Goal: Task Accomplishment & Management: Manage account settings

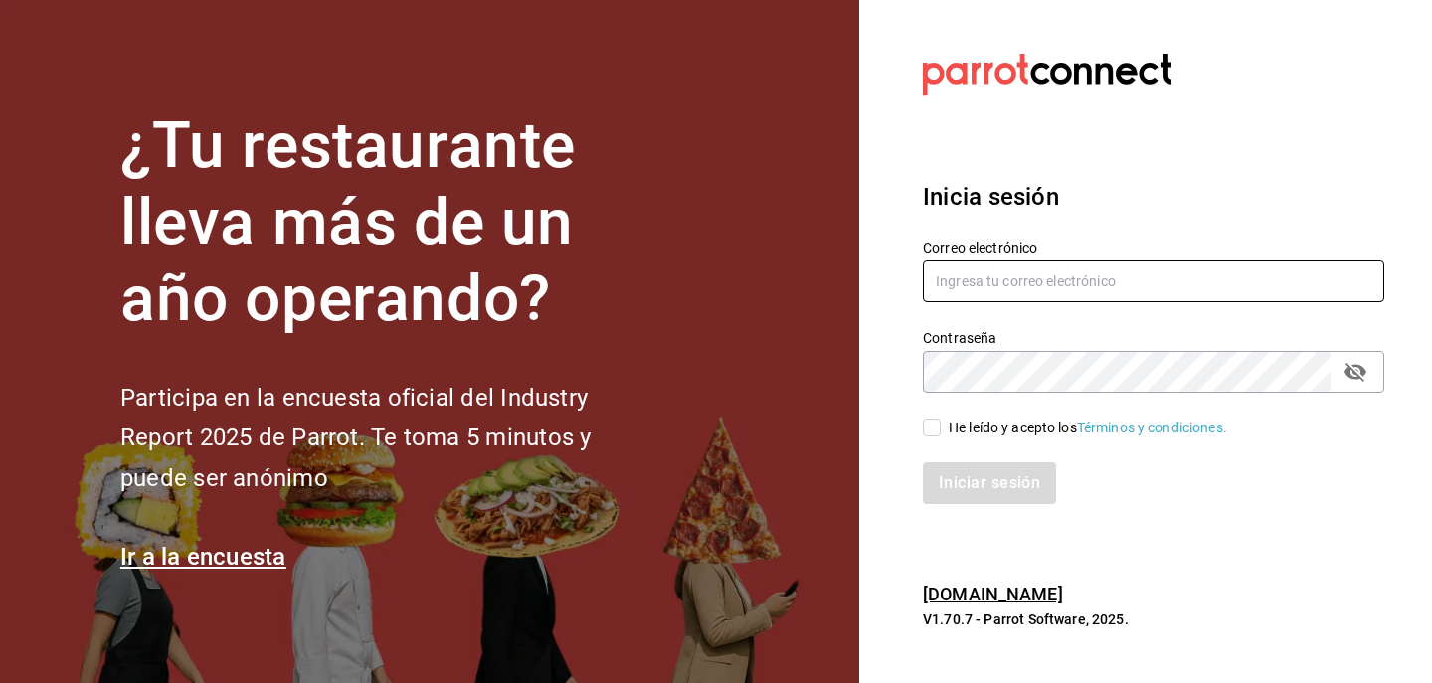
click at [1109, 290] on input "text" at bounding box center [1153, 282] width 461 height 42
type input "[PERSON_NAME][EMAIL_ADDRESS][PERSON_NAME][PERSON_NAME][DOMAIN_NAME]"
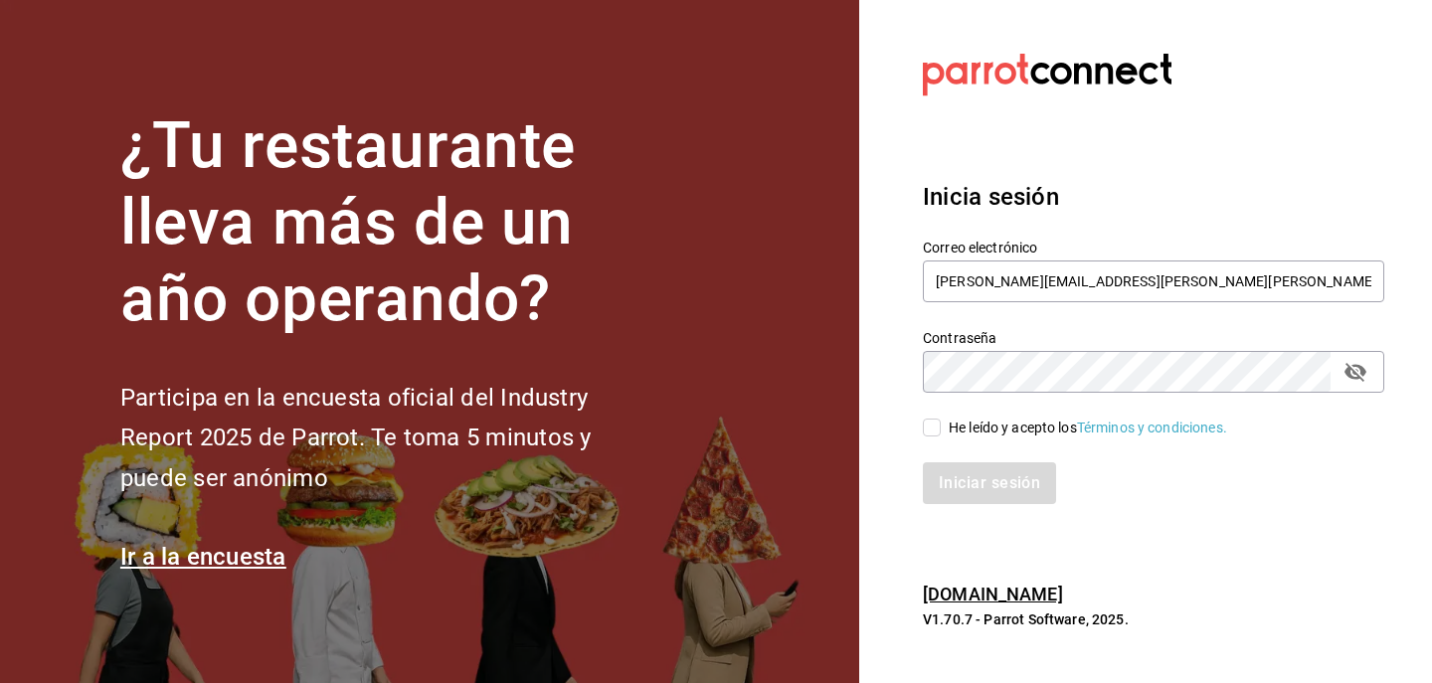
click at [936, 418] on label "He leído y acepto los Términos y condiciones." at bounding box center [1075, 428] width 304 height 21
click at [936, 419] on input "He leído y acepto los Términos y condiciones." at bounding box center [932, 428] width 18 height 18
checkbox input "true"
click at [938, 462] on button "Iniciar sesión" at bounding box center [990, 483] width 135 height 42
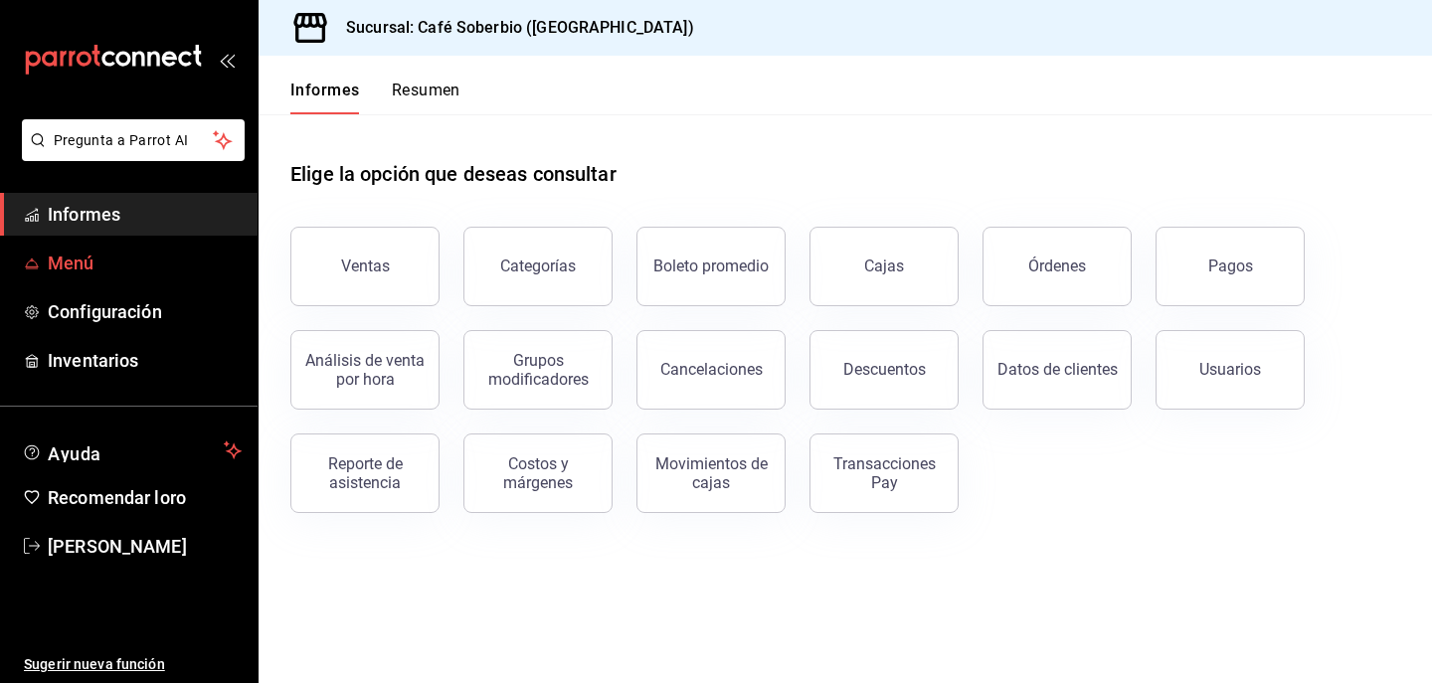
click at [65, 276] on link "Menú" at bounding box center [129, 263] width 258 height 43
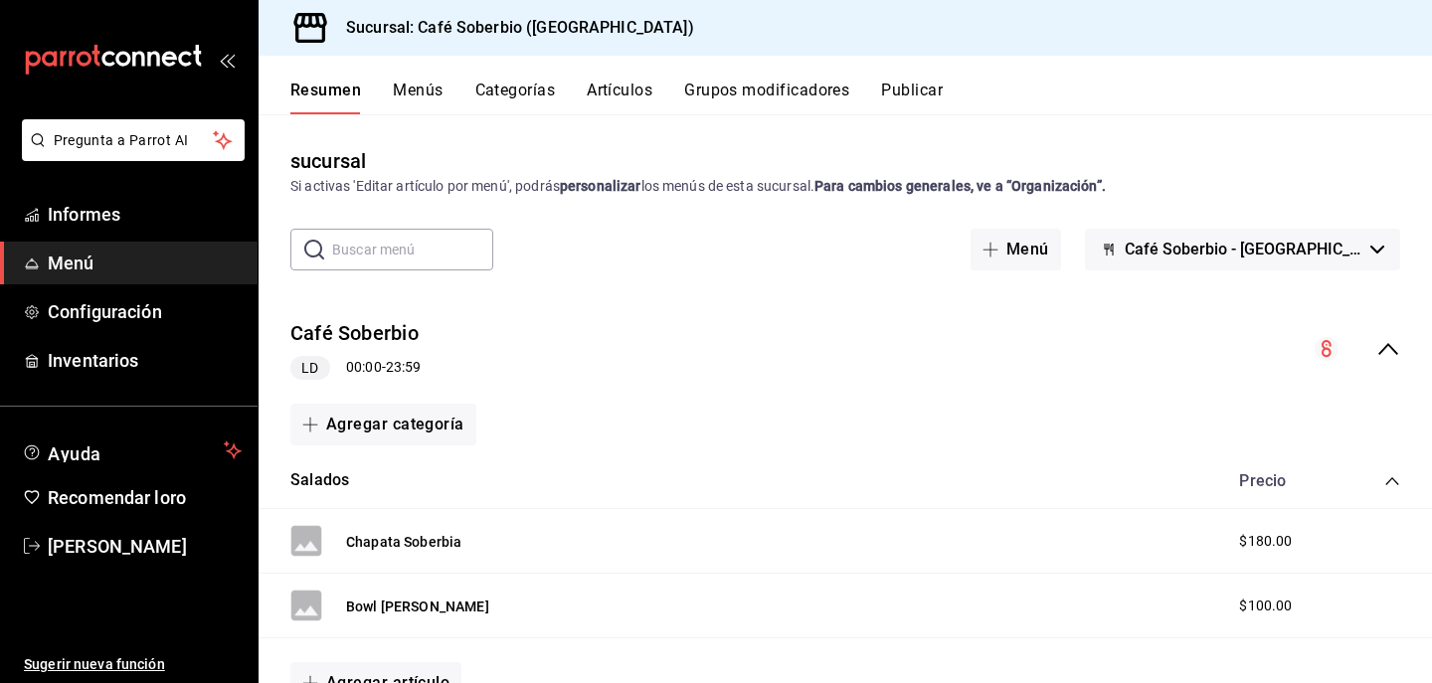
click at [403, 99] on font "Menús" at bounding box center [418, 90] width 50 height 19
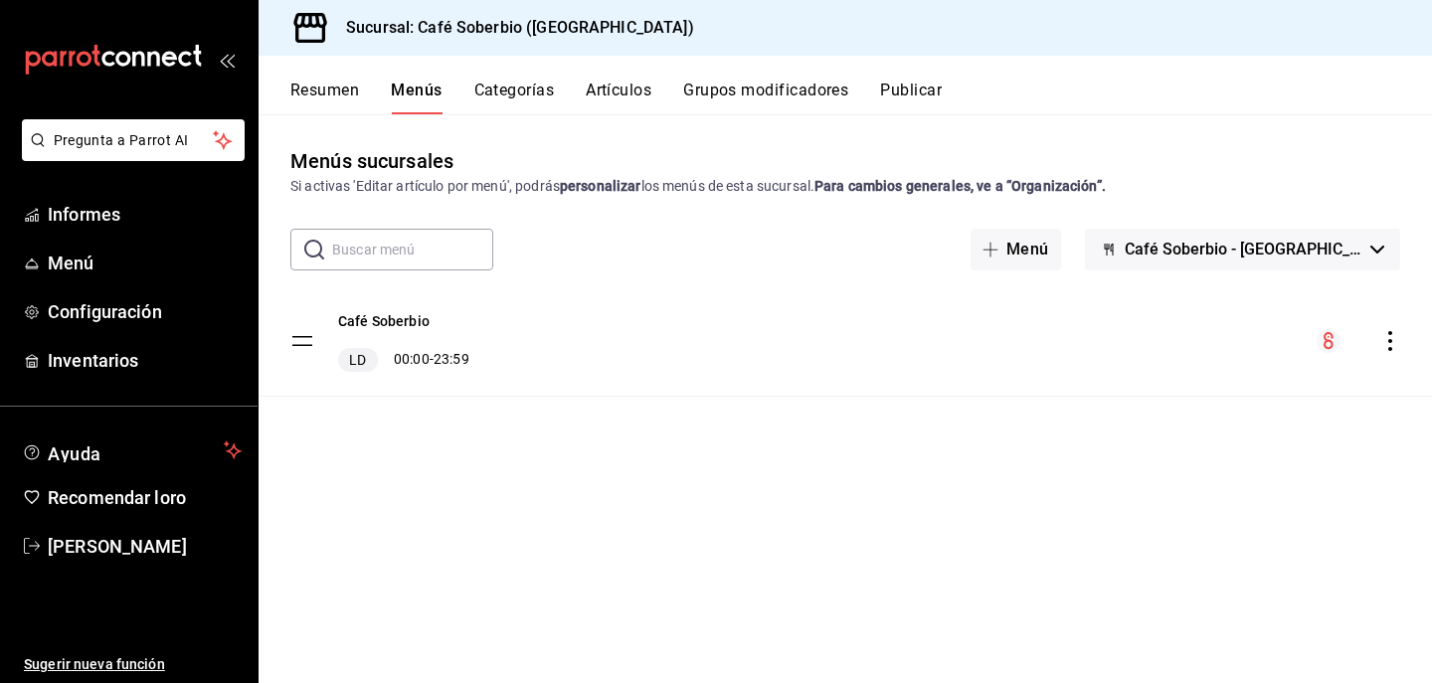
click at [628, 98] on font "Artículos" at bounding box center [619, 90] width 66 height 19
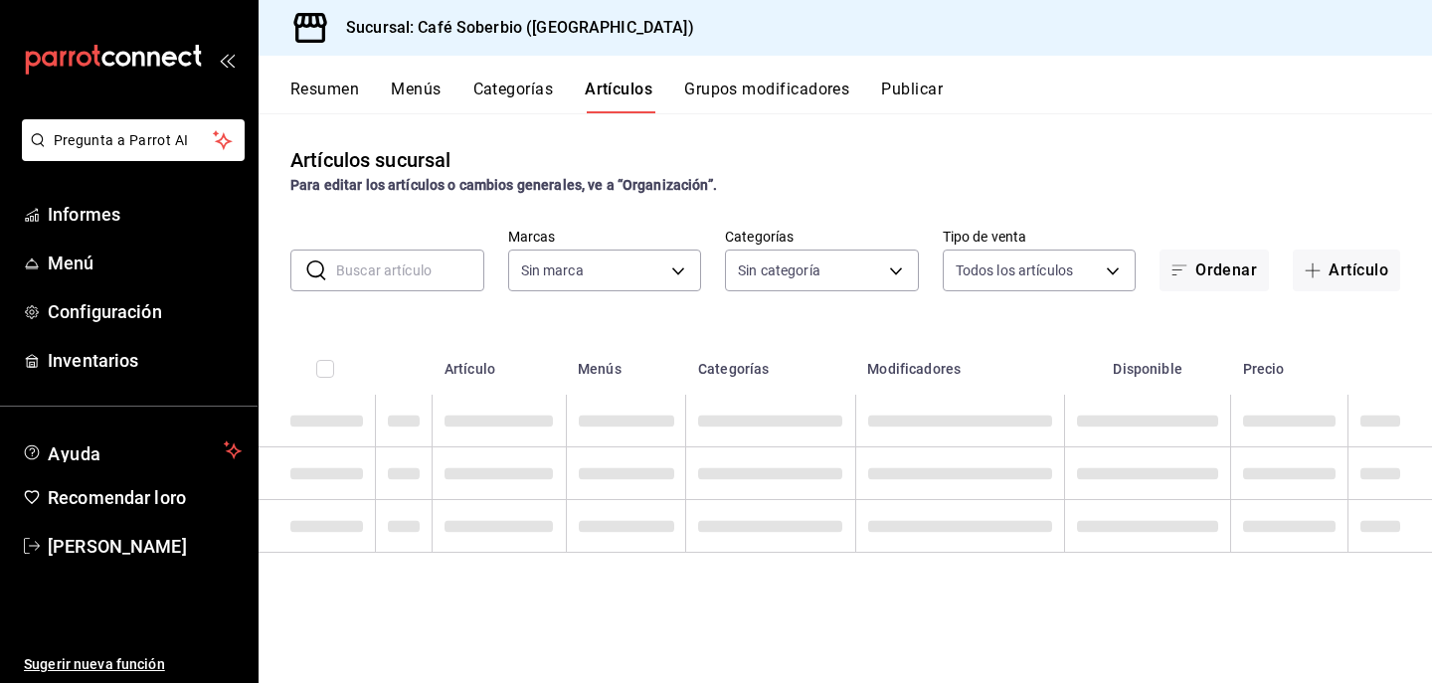
type input "57282ad6-da69-4ab5-9f89-2a4ffba9f016"
type input "f7773264-7a8b-46bf-b2c7-fed6184f97e9,4ecd9fae-d9c1-46e1-997f-64d403193784,08226…"
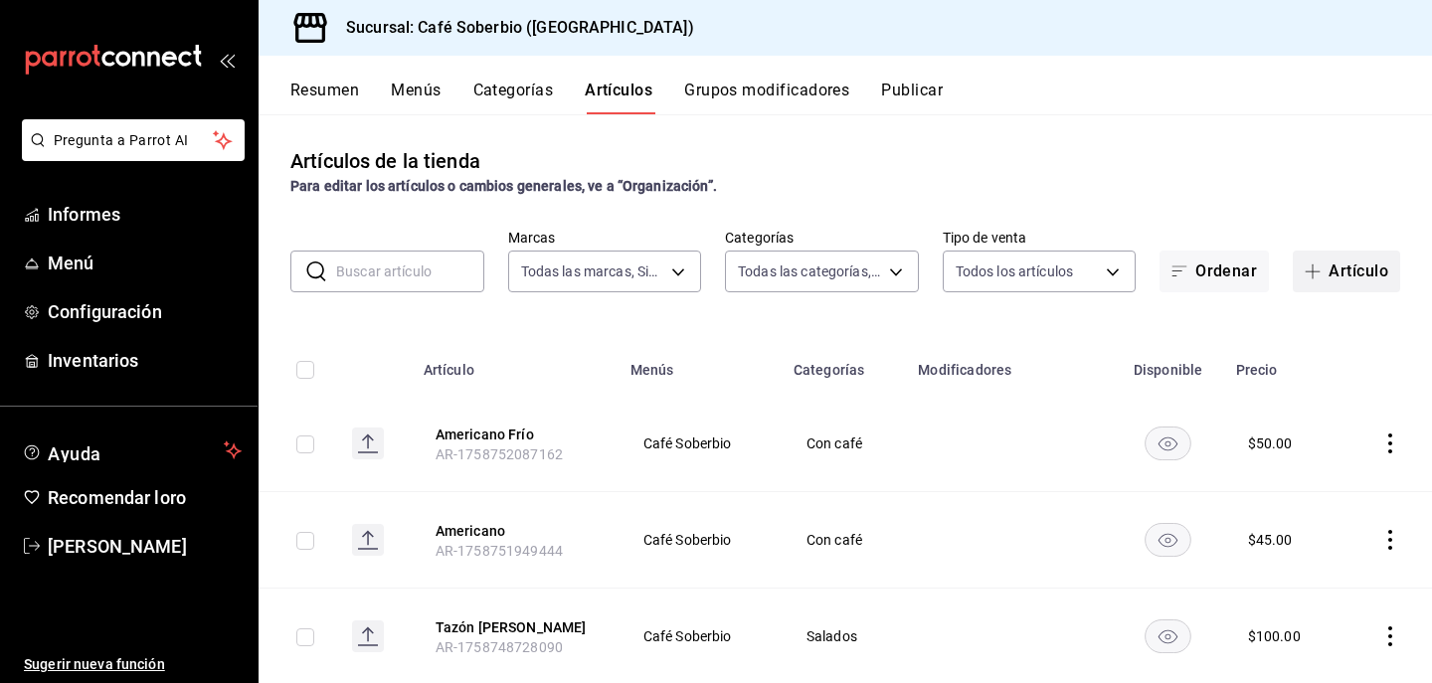
click at [1356, 279] on font "Artículo" at bounding box center [1359, 271] width 60 height 19
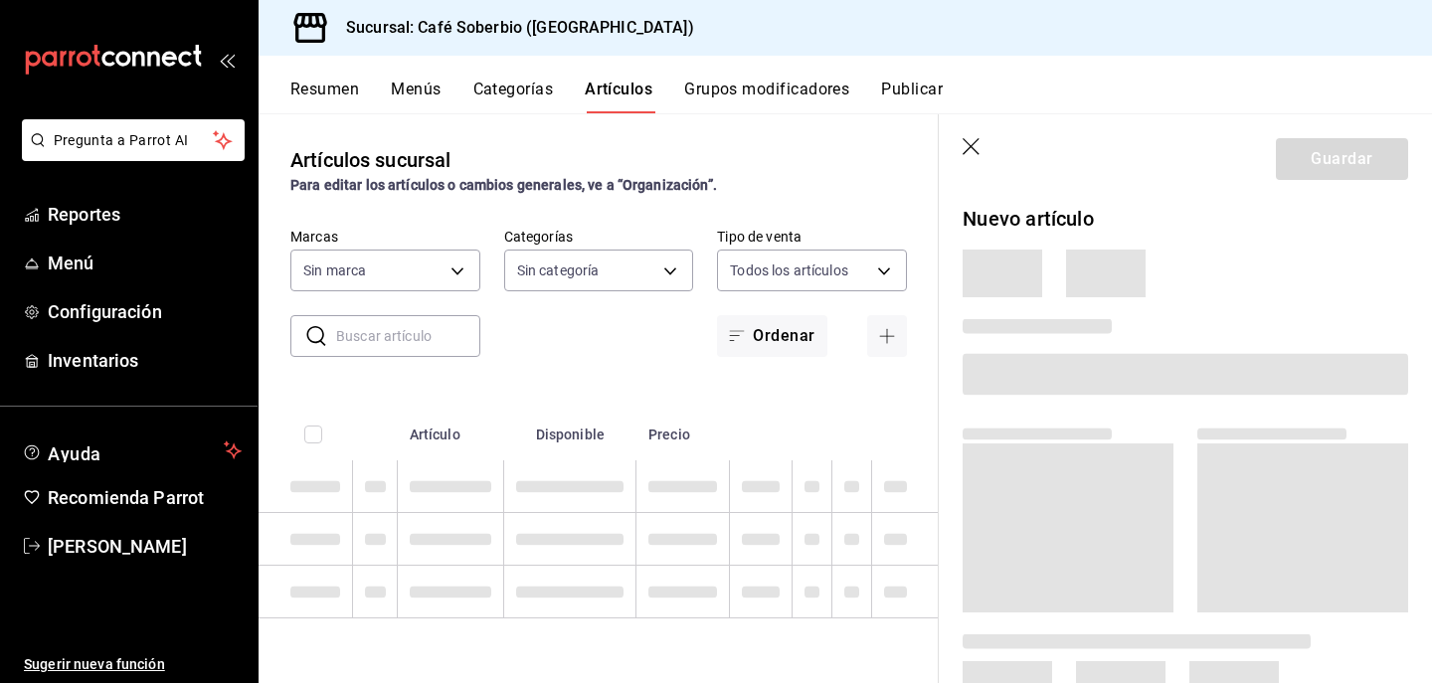
type input "f7773264-7a8b-46bf-b2c7-fed6184f97e9,4ecd9fae-d9c1-46e1-997f-64d403193784,08226…"
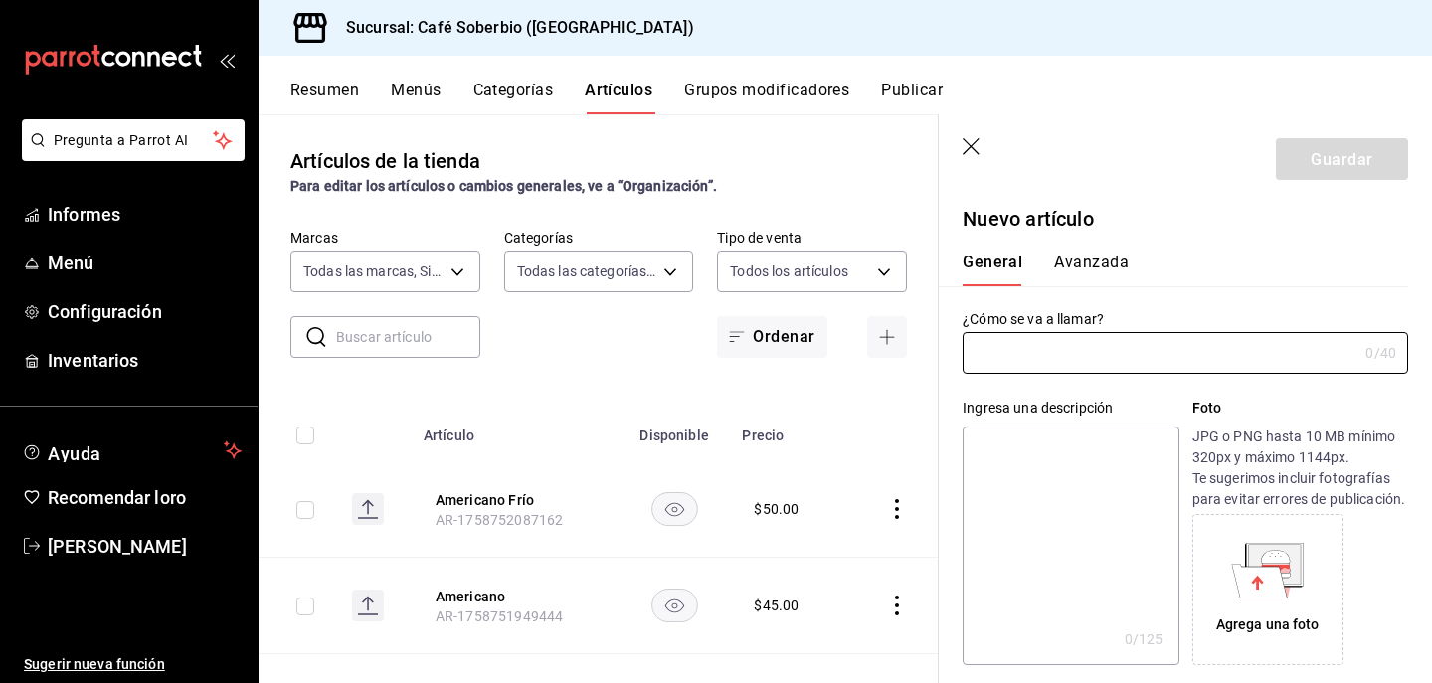
type input "57282ad6-da69-4ab5-9f89-2a4ffba9f016"
click at [493, 105] on button "Categorías" at bounding box center [513, 97] width 81 height 35
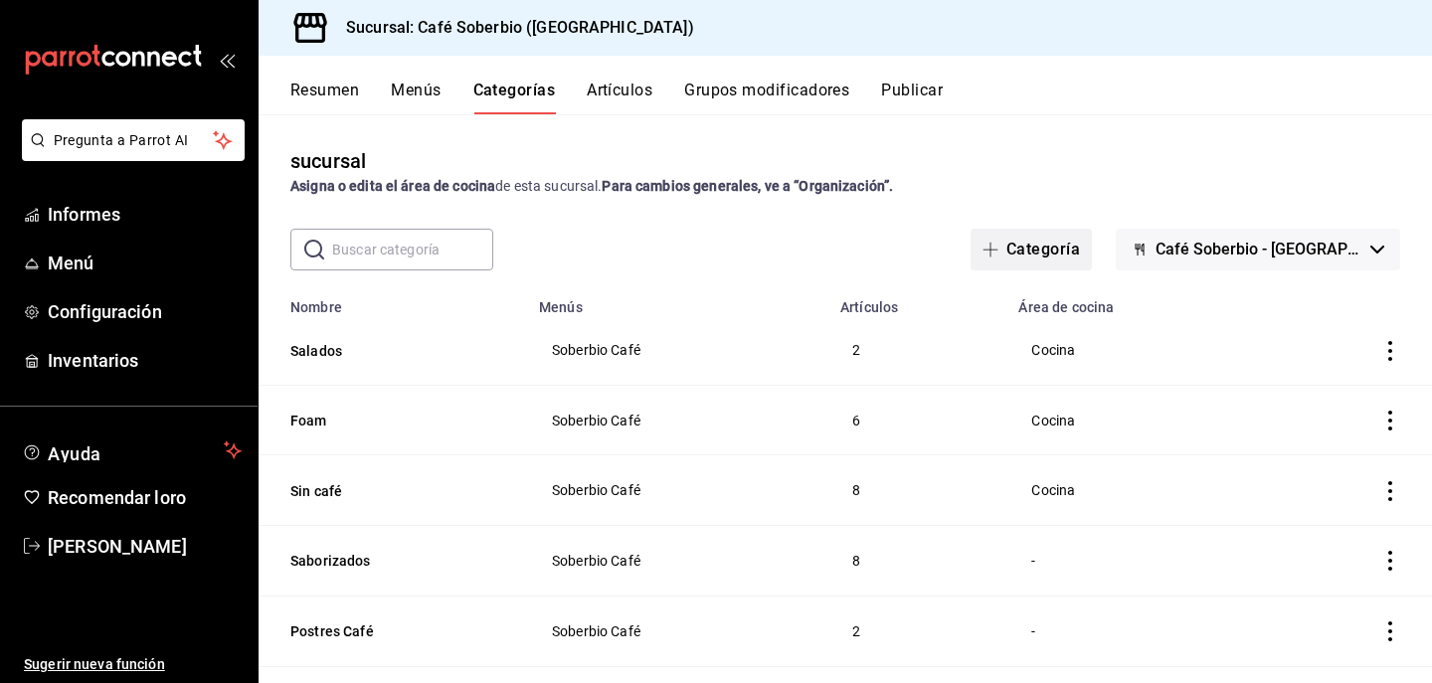
click at [1045, 259] on button "Categoría" at bounding box center [1031, 250] width 121 height 42
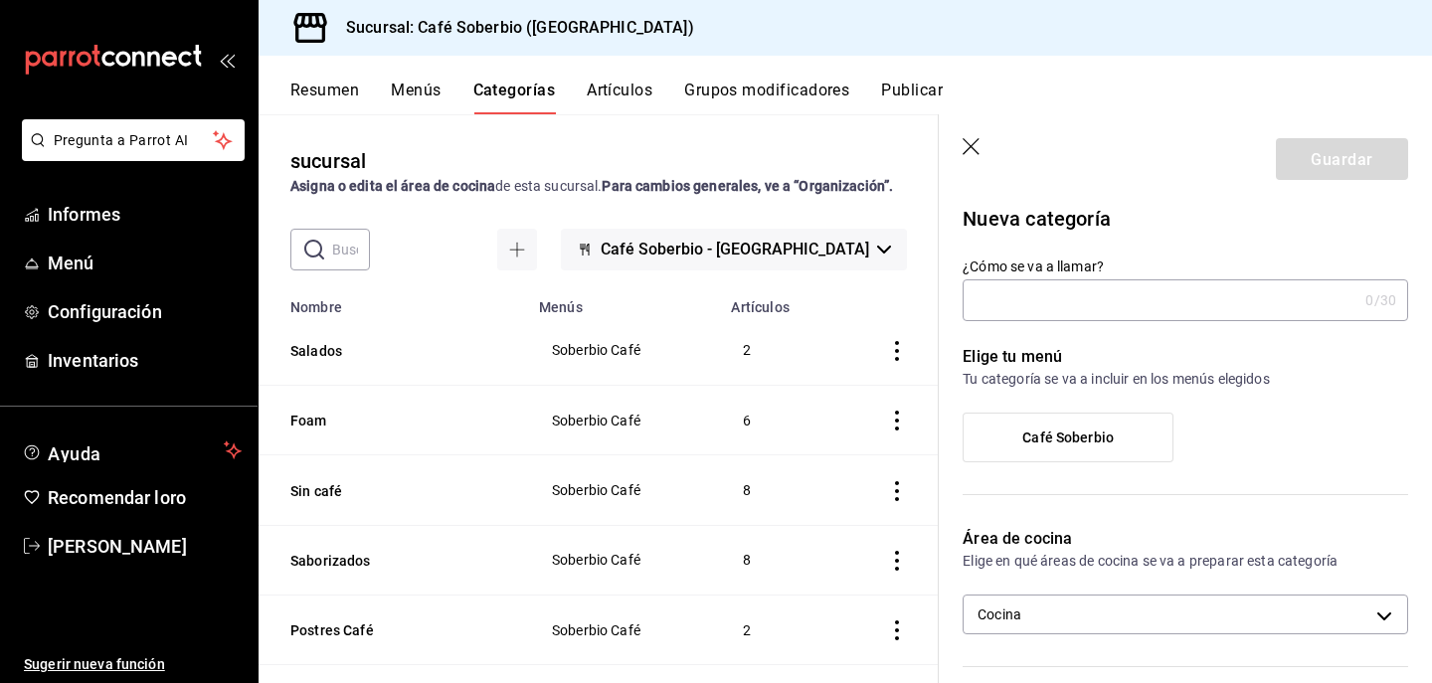
click at [1049, 298] on input "¿Cómo se va a llamar?" at bounding box center [1160, 300] width 395 height 40
type input "Embotellados"
click at [1090, 421] on label "Café Soberbio" at bounding box center [1068, 438] width 209 height 48
click at [0, 0] on input "Café Soberbio" at bounding box center [0, 0] width 0 height 0
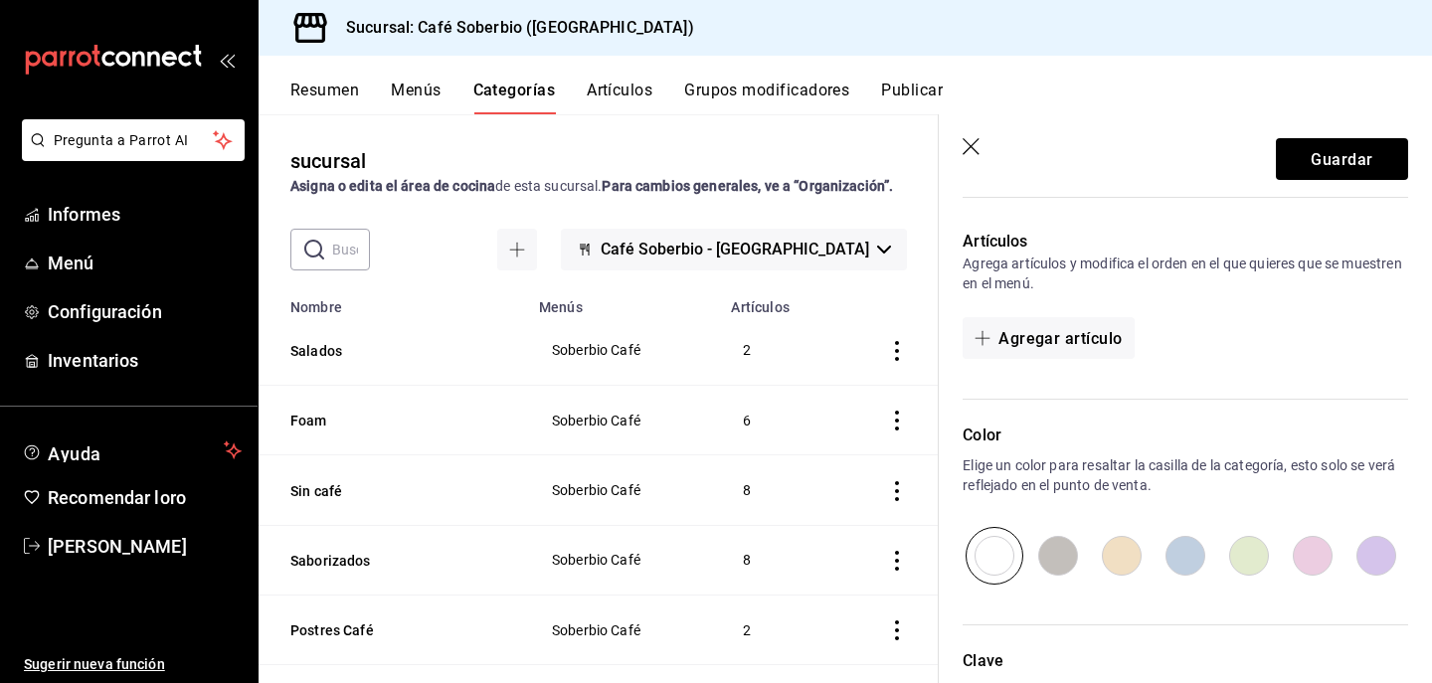
scroll to position [535, 0]
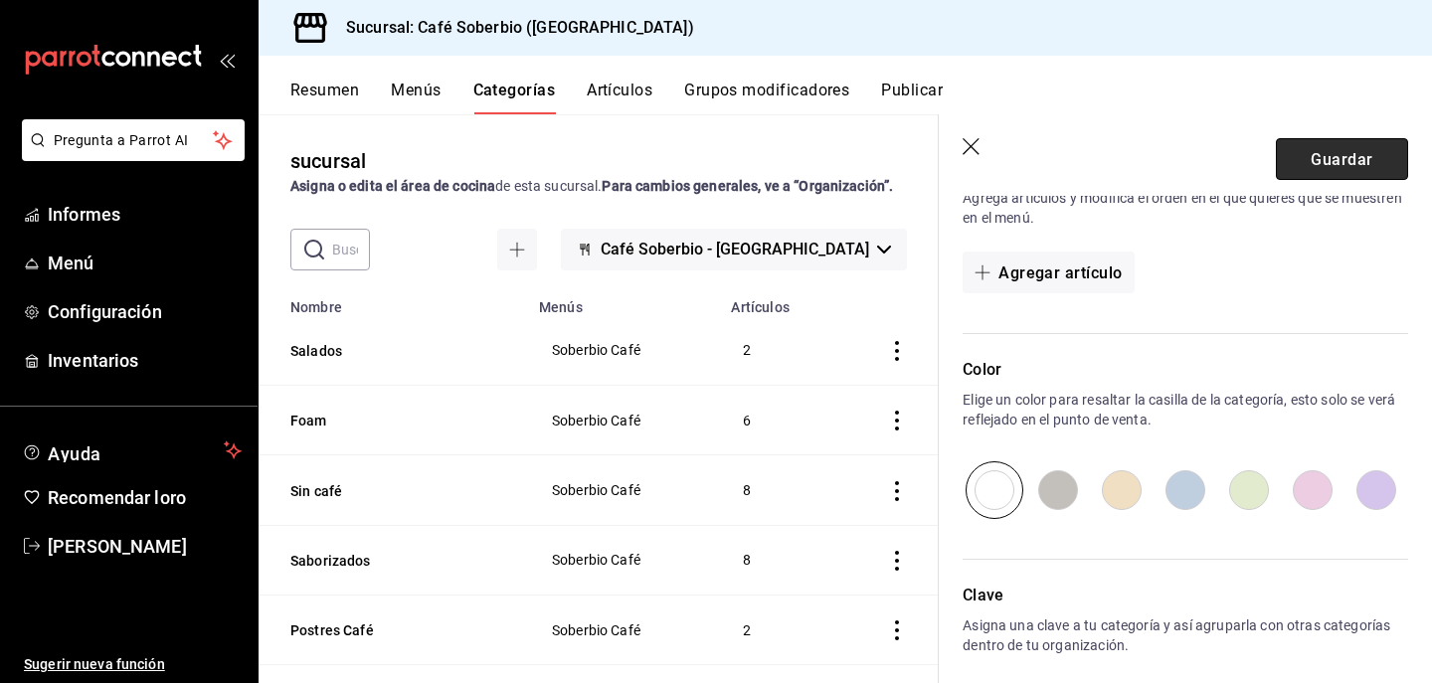
click at [1304, 164] on button "Guardar" at bounding box center [1342, 159] width 132 height 42
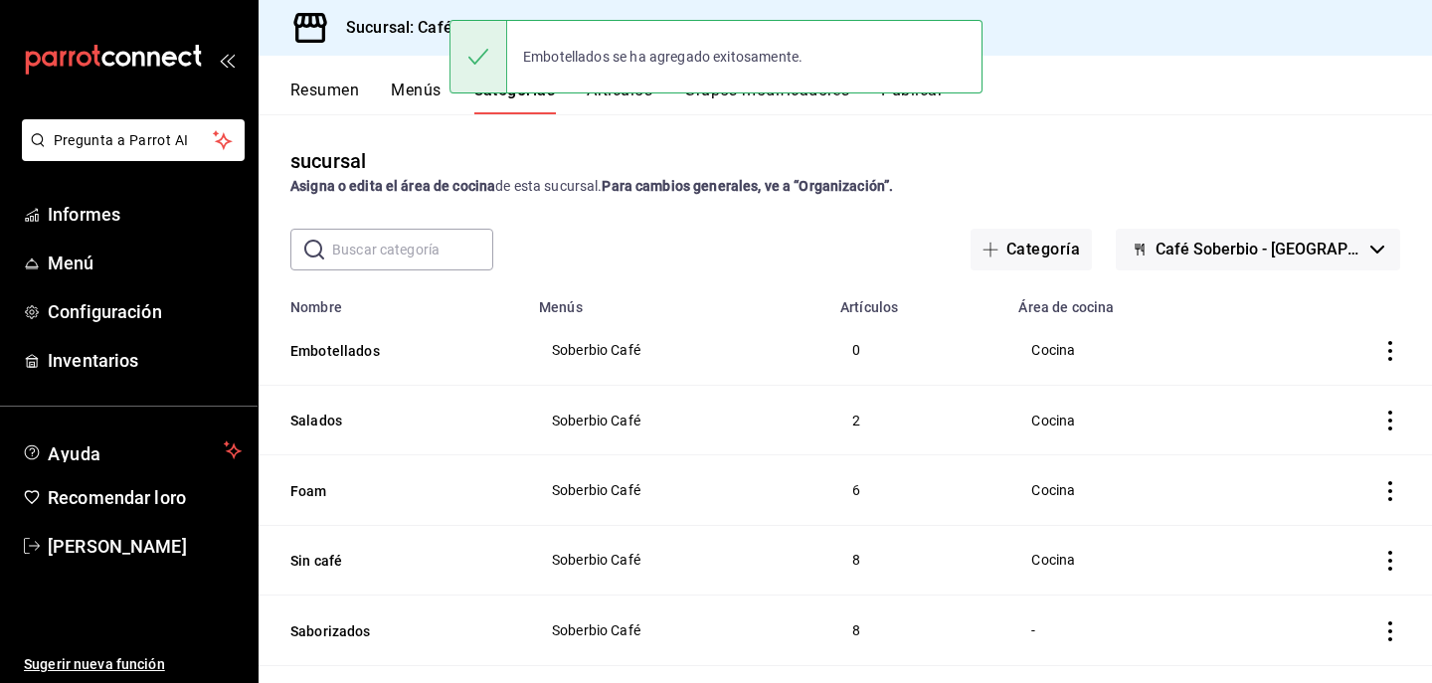
drag, startPoint x: 874, startPoint y: 136, endPoint x: 392, endPoint y: 64, distance: 487.7
click at [871, 136] on div "sucursal Asigna o edita el área de cocina de esta sucursal. Para cambios genera…" at bounding box center [845, 398] width 1173 height 569
click at [735, 172] on div "sucursal Asigna o edita el área de cocina de esta sucursal. Para cambios genera…" at bounding box center [845, 171] width 1173 height 51
click at [608, 98] on div "Embotellados se ha agregado exitosamente." at bounding box center [715, 57] width 533 height 86
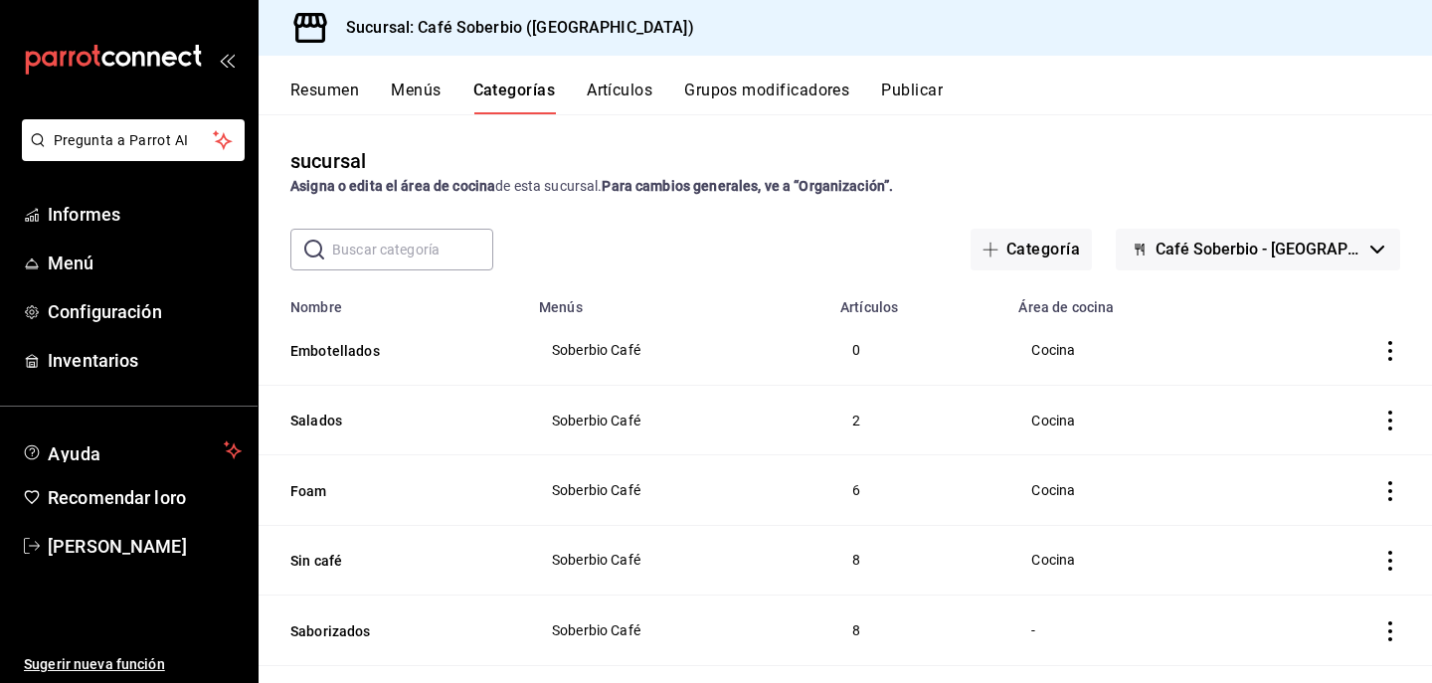
click at [624, 93] on font "Artículos" at bounding box center [620, 90] width 66 height 19
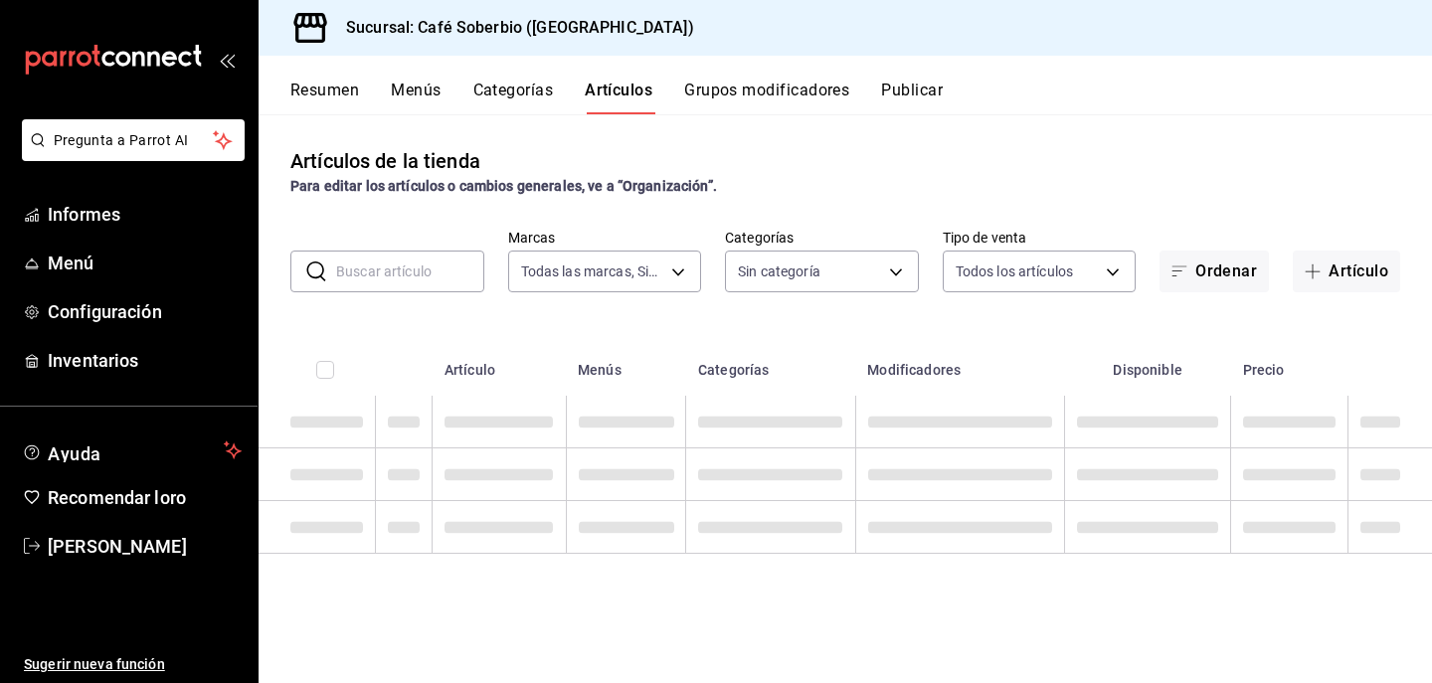
type input "57282ad6-da69-4ab5-9f89-2a4ffba9f016"
type input "e25d7039-5763-40b2-81ac-92a78bfe4e67,f7773264-7a8b-46bf-b2c7-fed6184f97e9,4ecd9…"
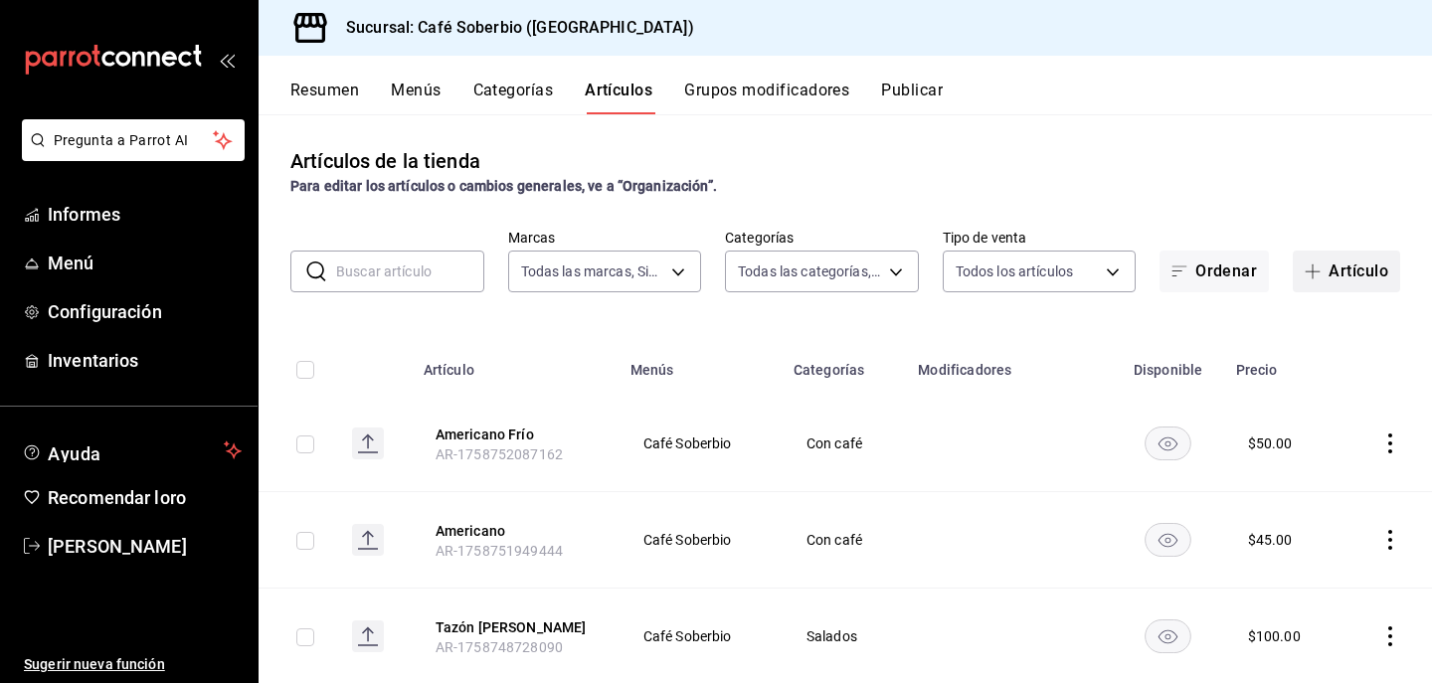
click at [1354, 272] on font "Artículo" at bounding box center [1359, 271] width 60 height 19
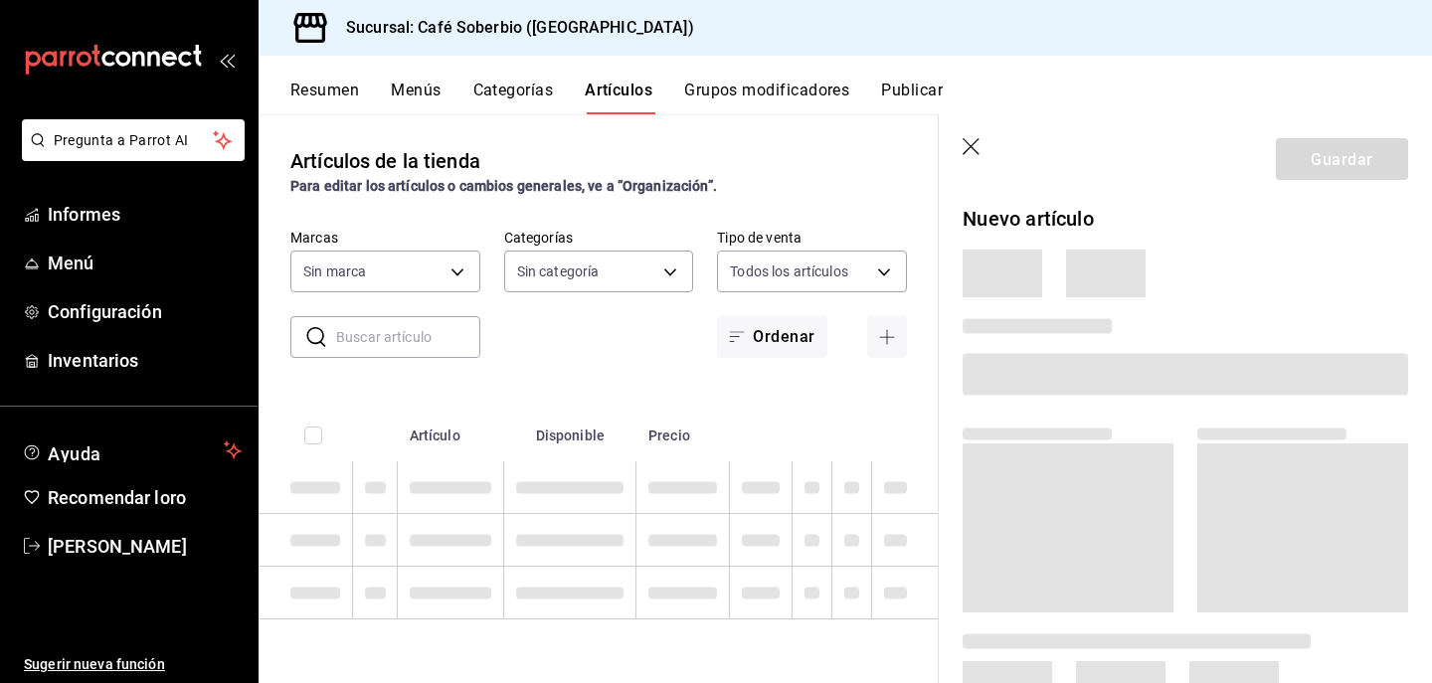
type input "e25d7039-5763-40b2-81ac-92a78bfe4e67,f7773264-7a8b-46bf-b2c7-fed6184f97e9,4ecd9…"
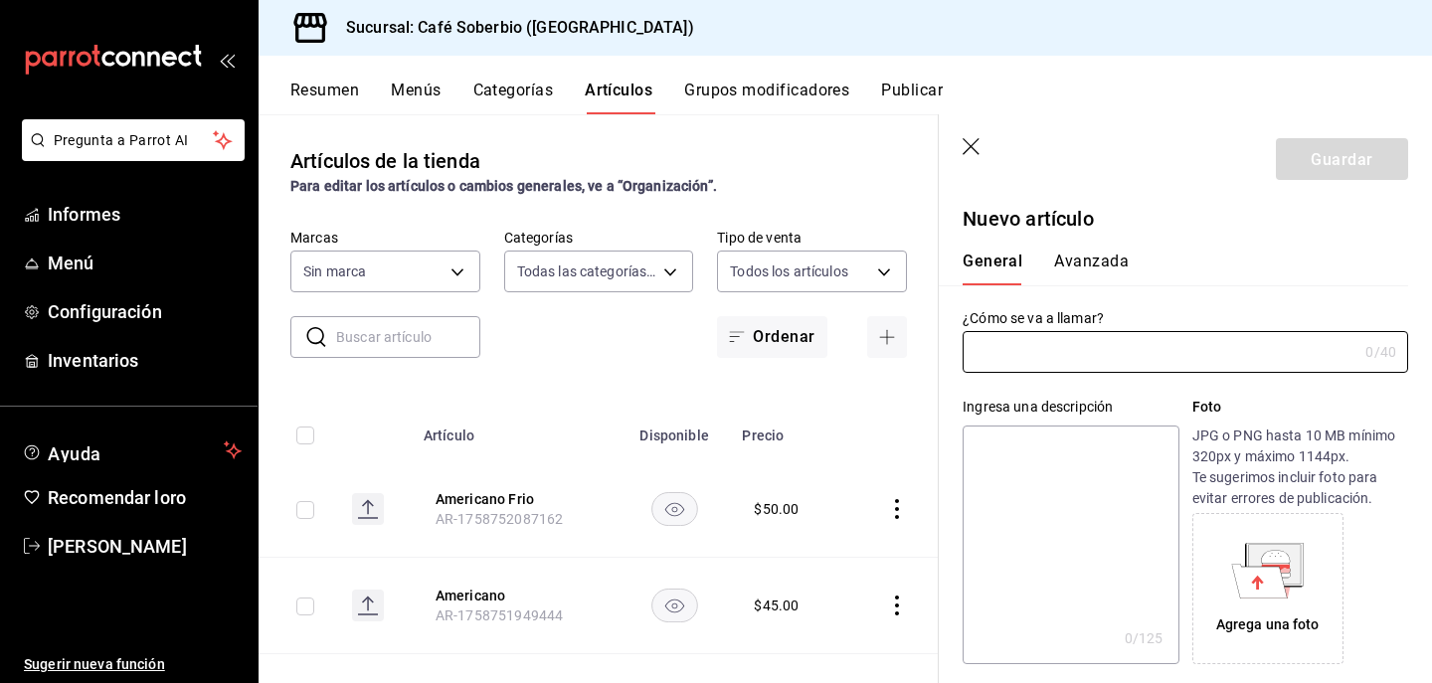
type input "57282ad6-da69-4ab5-9f89-2a4ffba9f016"
click at [1055, 343] on input "text" at bounding box center [1160, 352] width 395 height 40
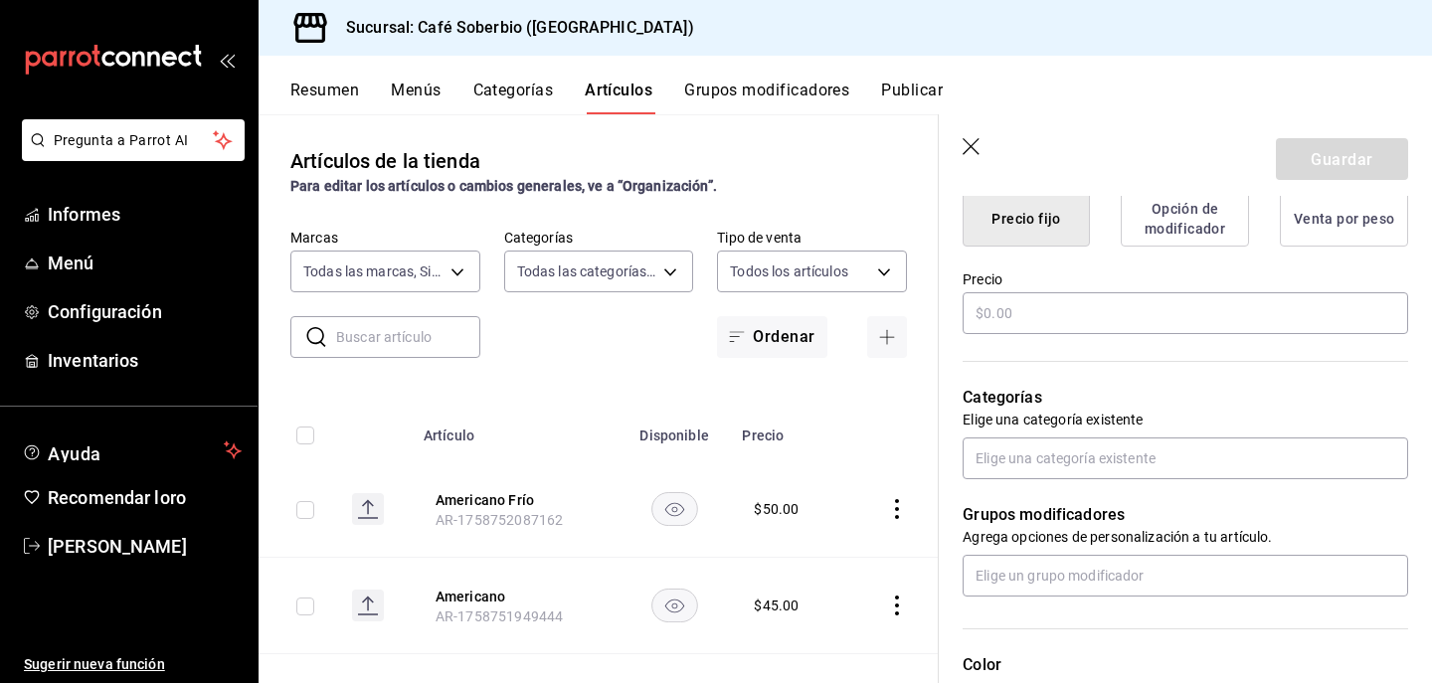
scroll to position [540, 0]
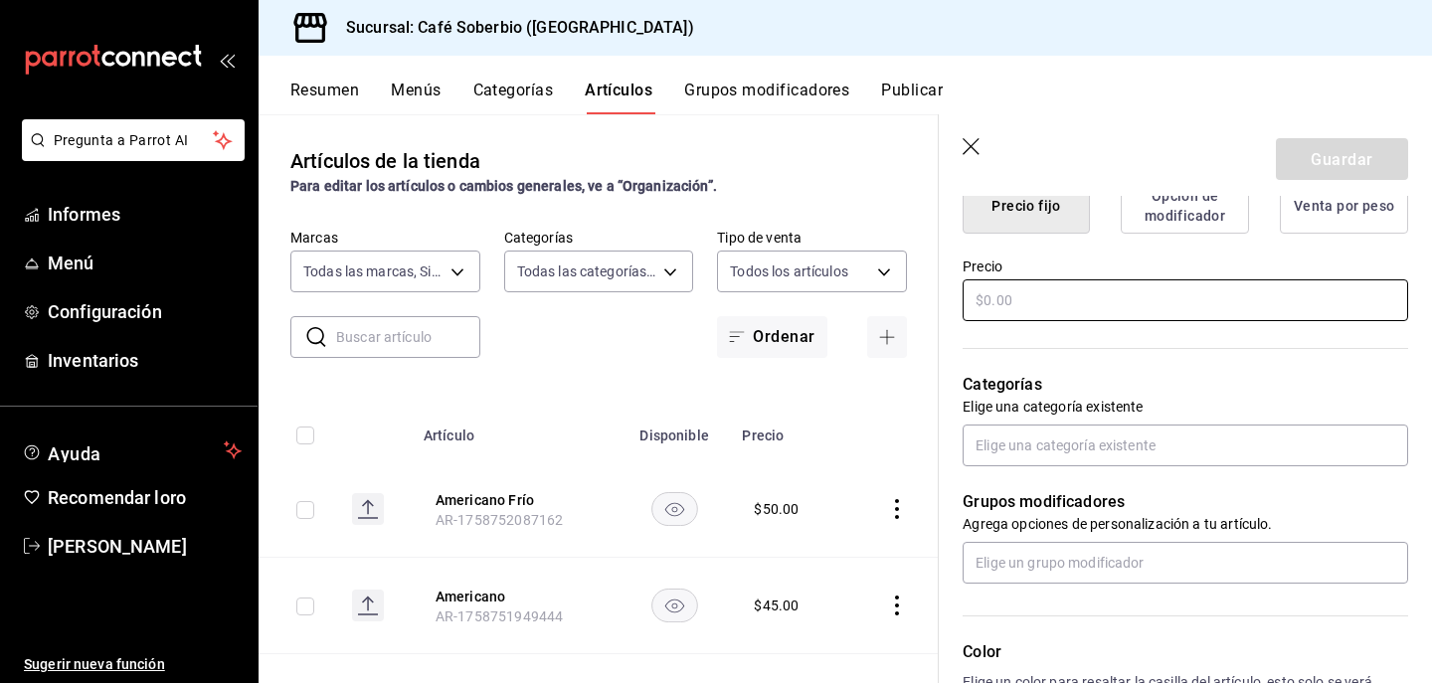
type input "Agua Mineral"
click at [1007, 293] on input "text" at bounding box center [1185, 300] width 445 height 42
type input "$4.00"
type input "$35.00"
click at [1089, 351] on div "Categorías Elige una categoría existente" at bounding box center [1173, 395] width 469 height 142
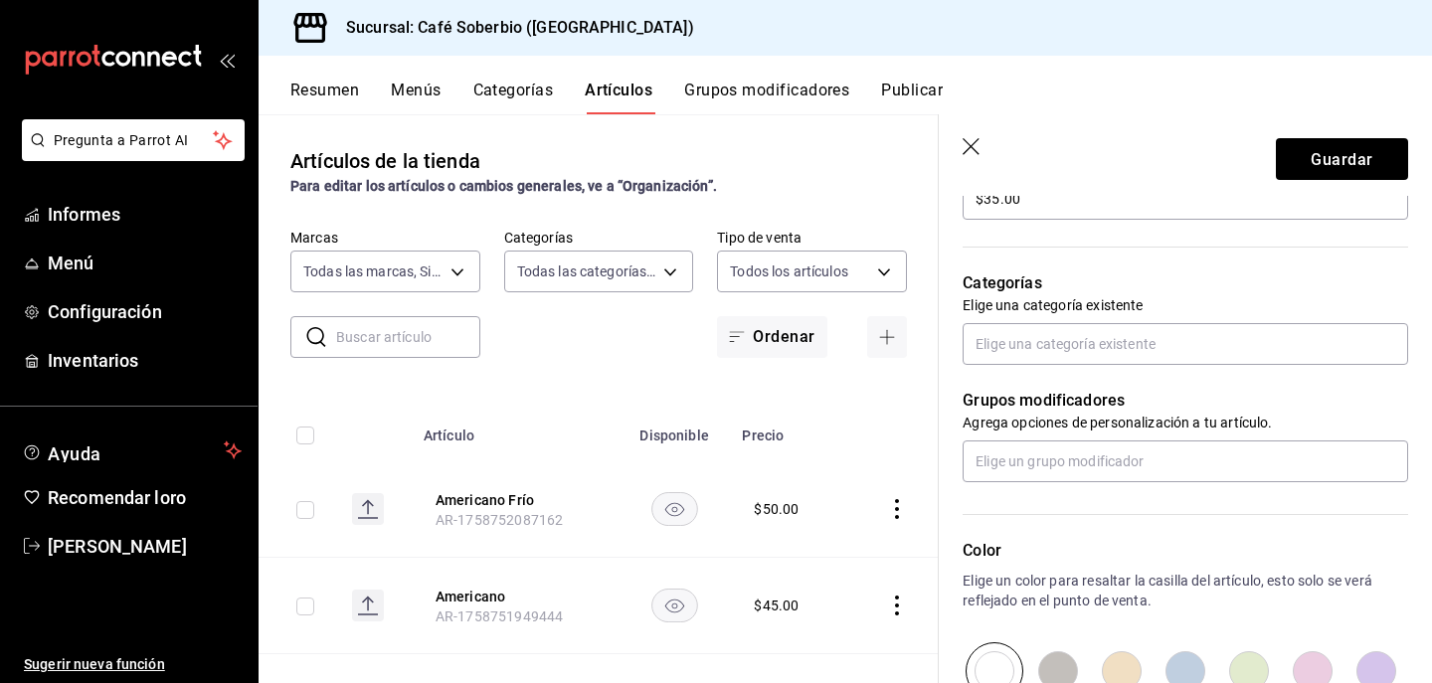
scroll to position [650, 0]
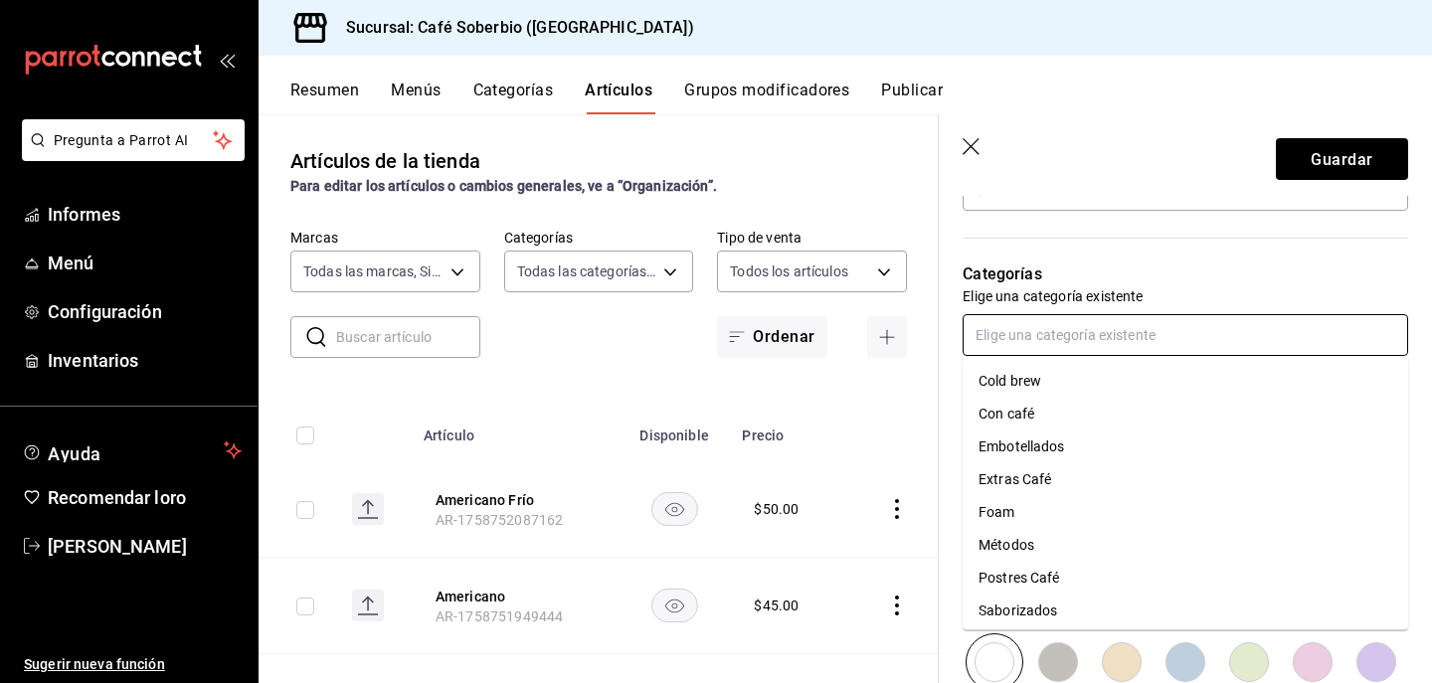
click at [1067, 342] on input "text" at bounding box center [1185, 335] width 445 height 42
click at [1032, 447] on font "Embotellados" at bounding box center [1021, 447] width 87 height 16
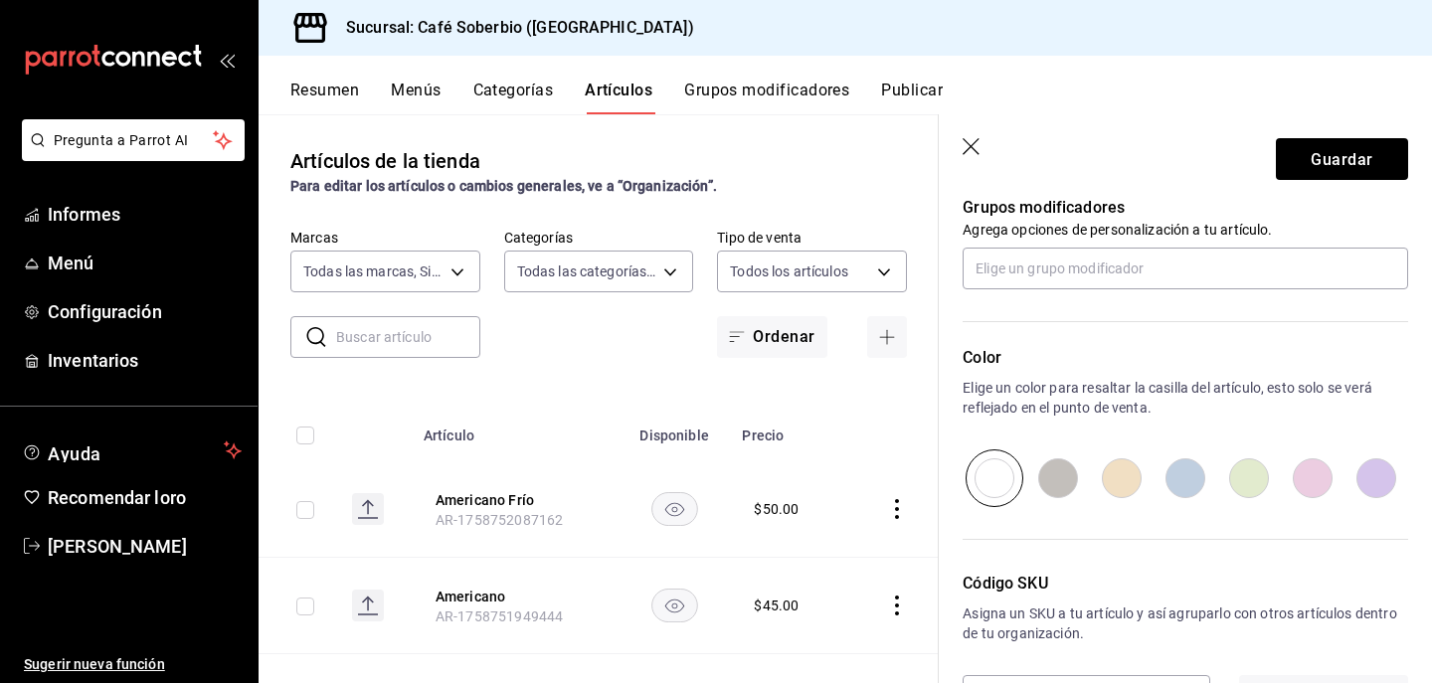
scroll to position [974, 0]
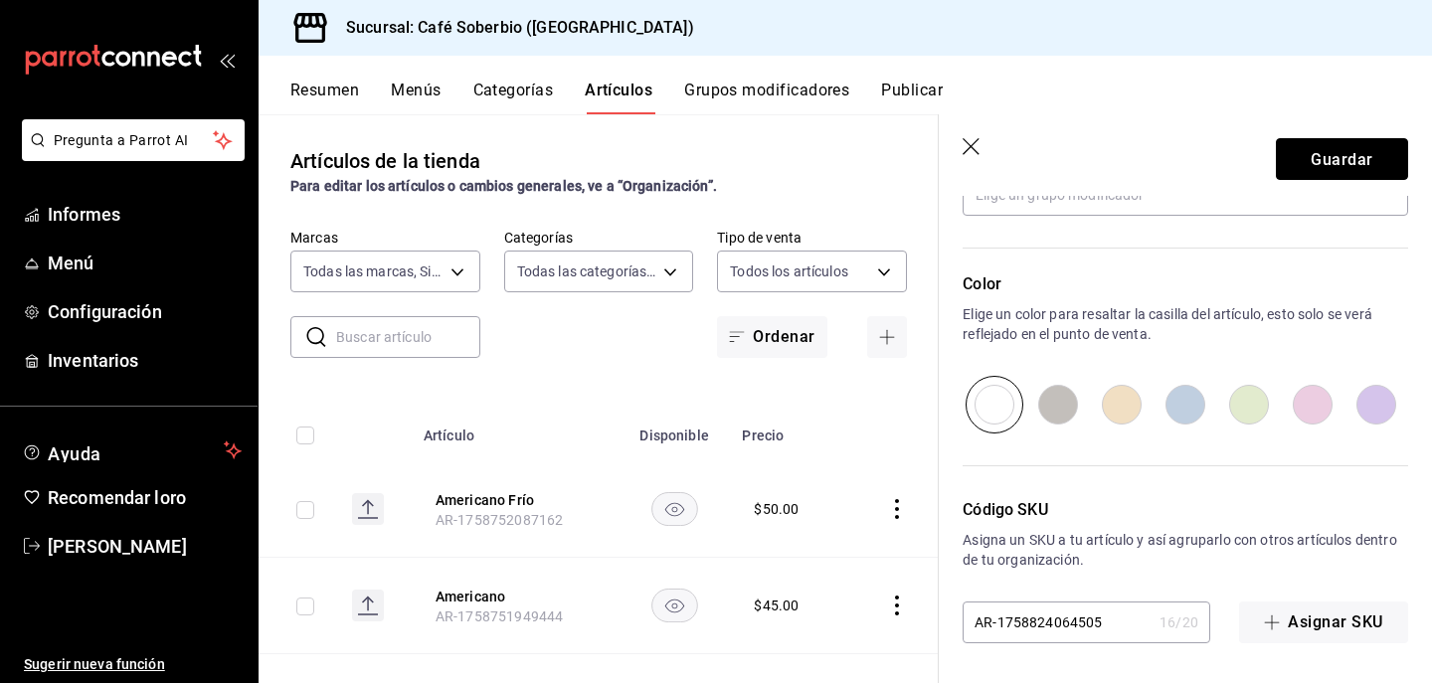
click at [1332, 150] on font "Guardar" at bounding box center [1342, 158] width 62 height 19
